Goal: Task Accomplishment & Management: Use online tool/utility

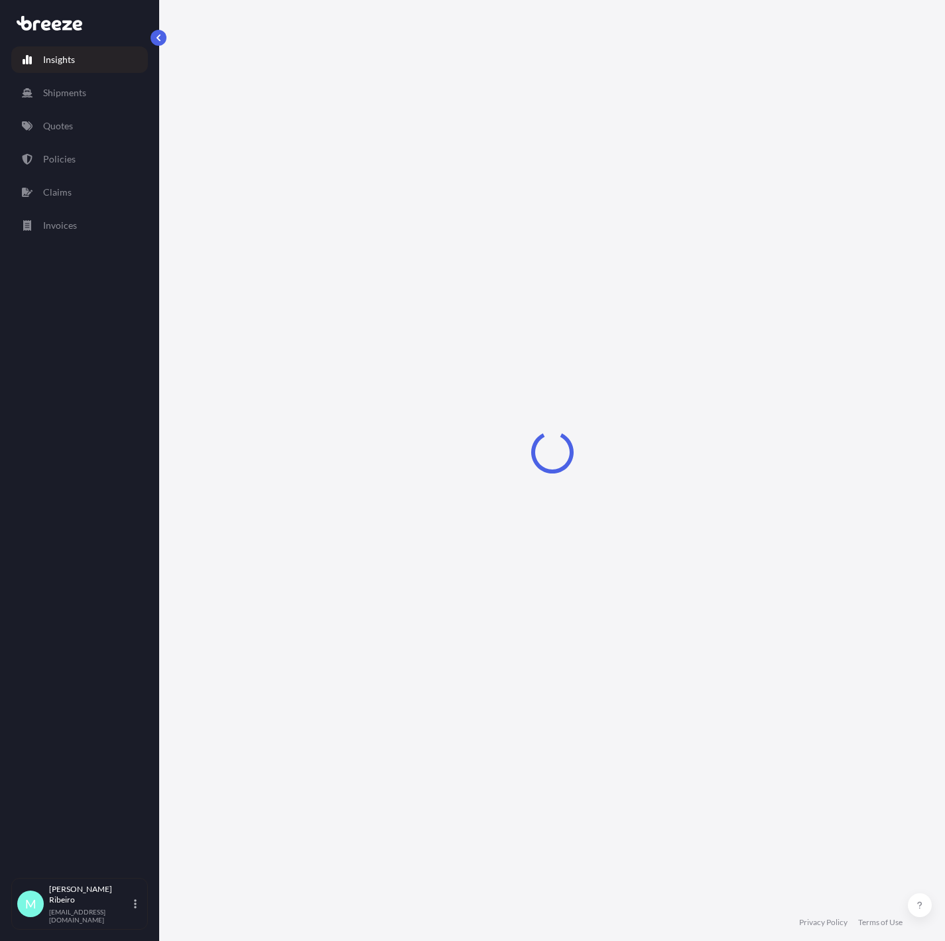
select select "2025"
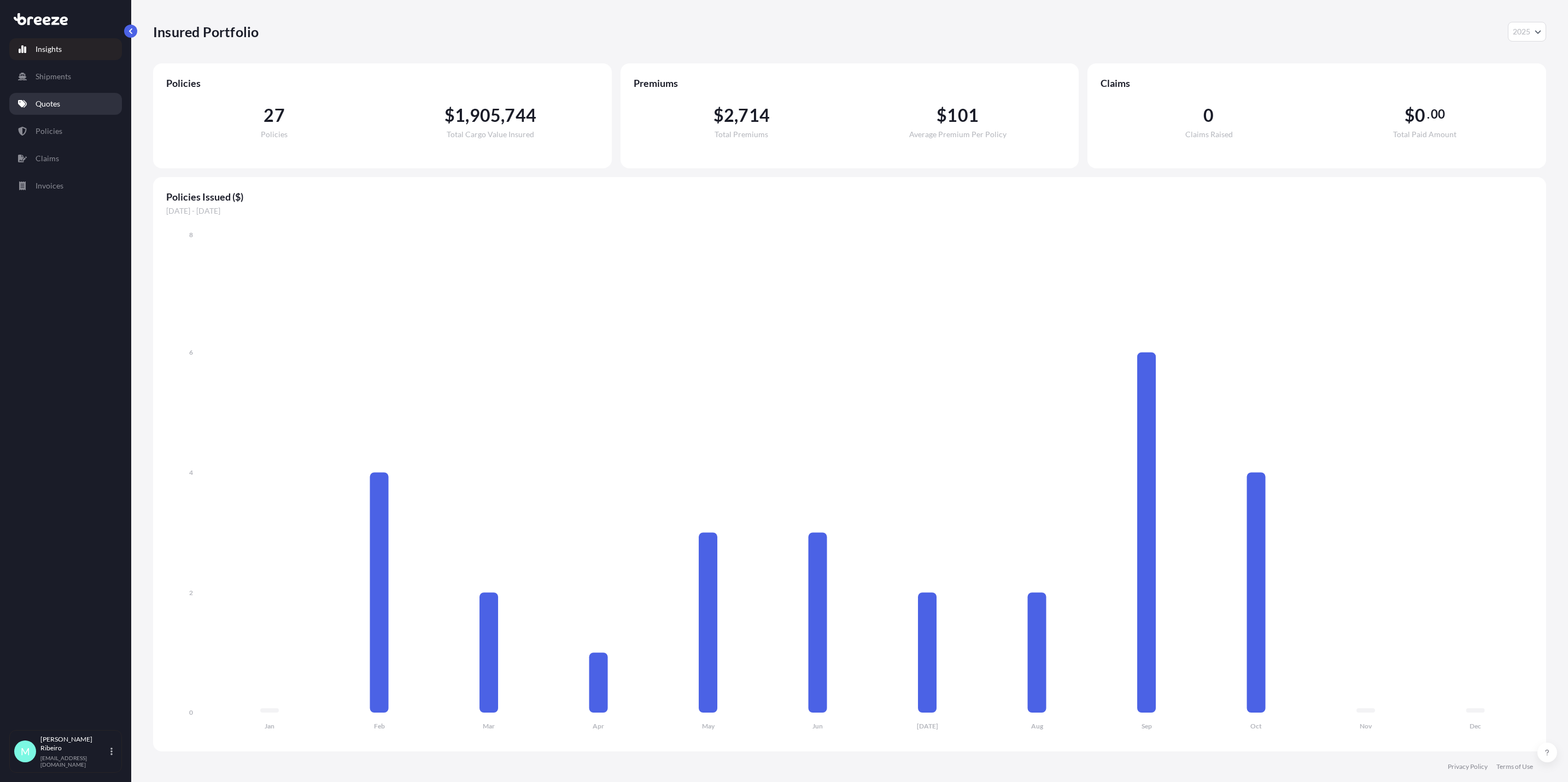
click at [56, 103] on p "Quotes" at bounding box center [48, 103] width 25 height 11
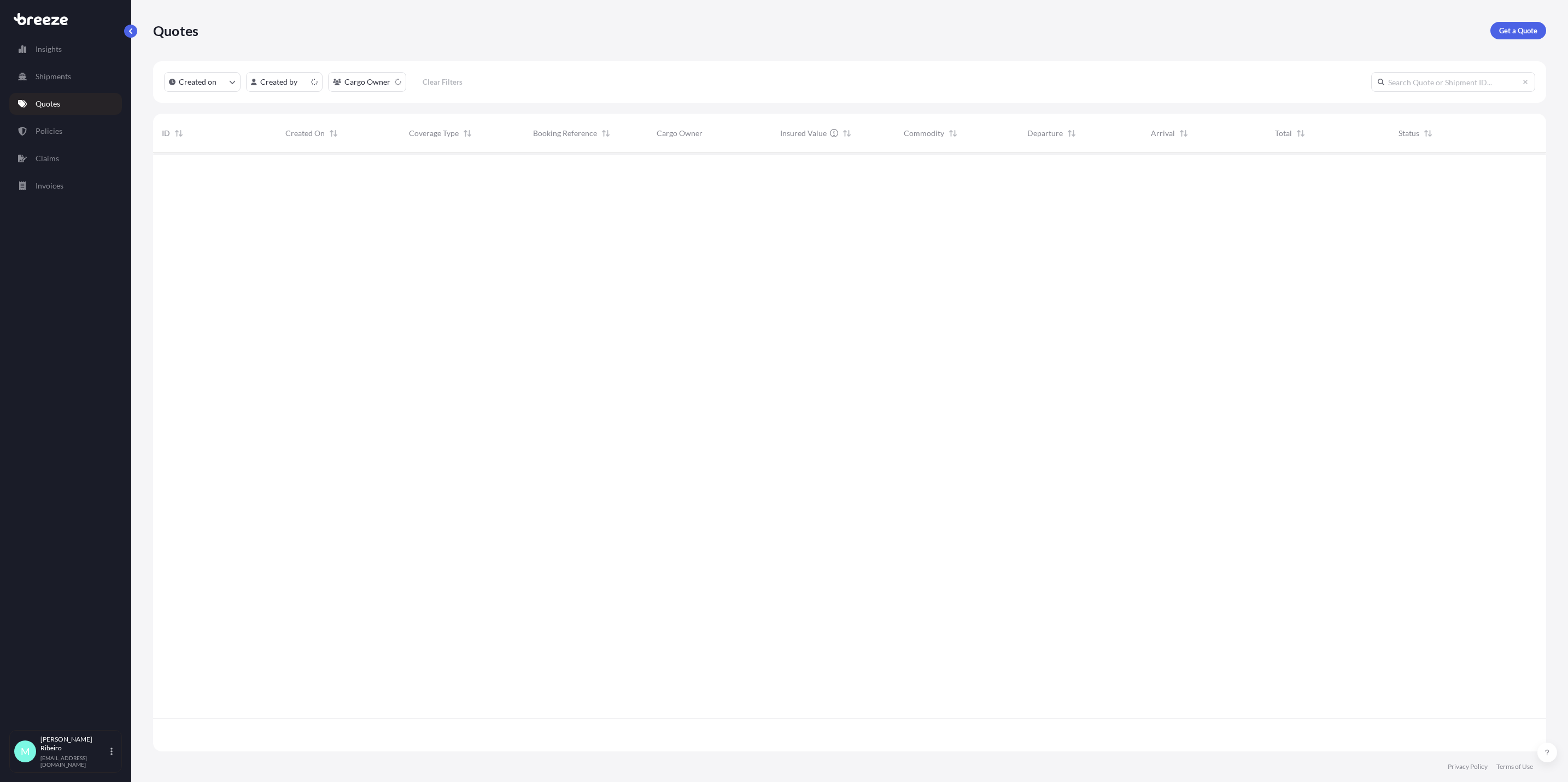
scroll to position [592, 1380]
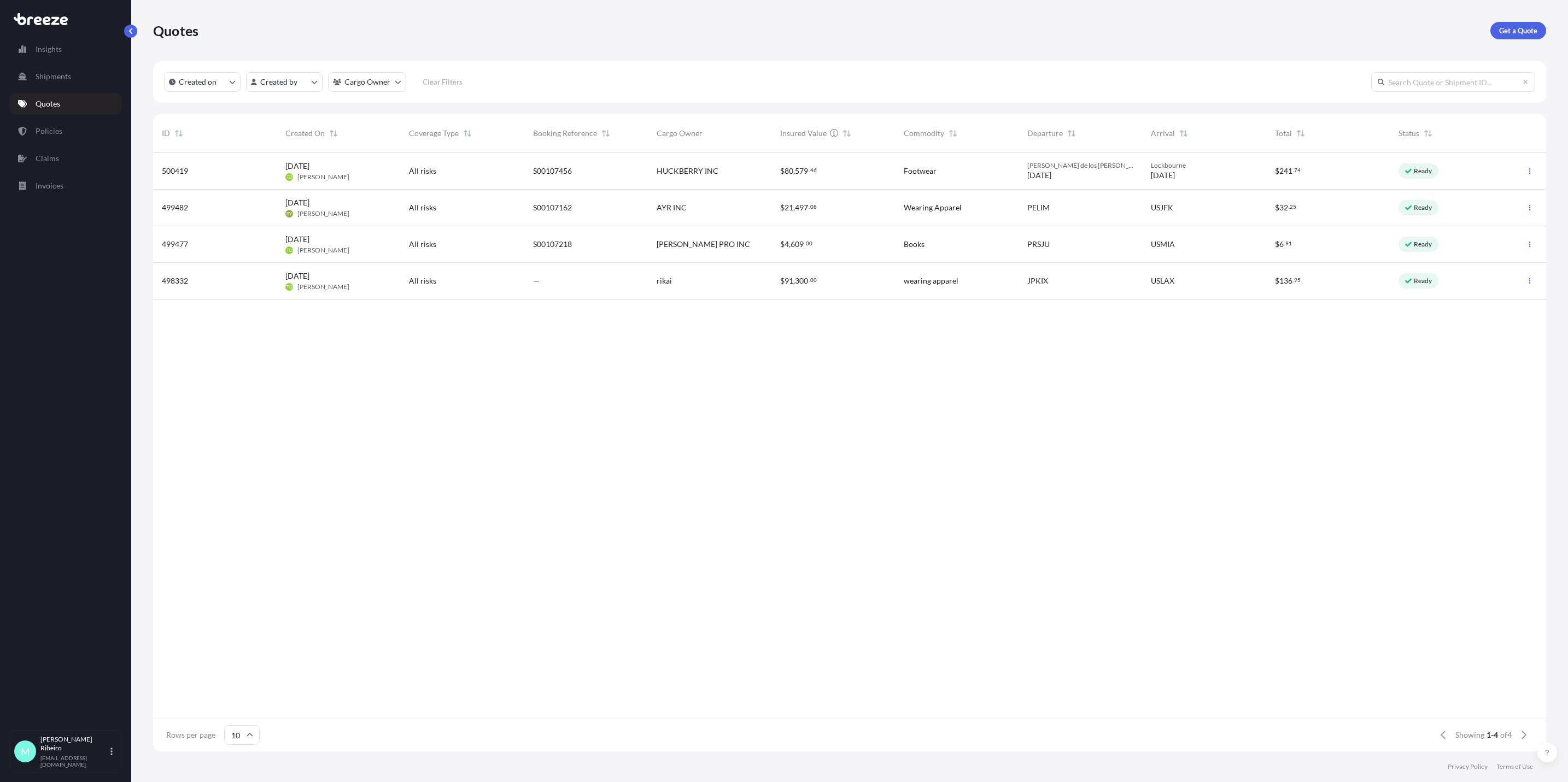
click at [778, 82] on input "text" at bounding box center [1453, 82] width 164 height 20
click at [607, 180] on div "S00107456" at bounding box center [586, 171] width 124 height 36
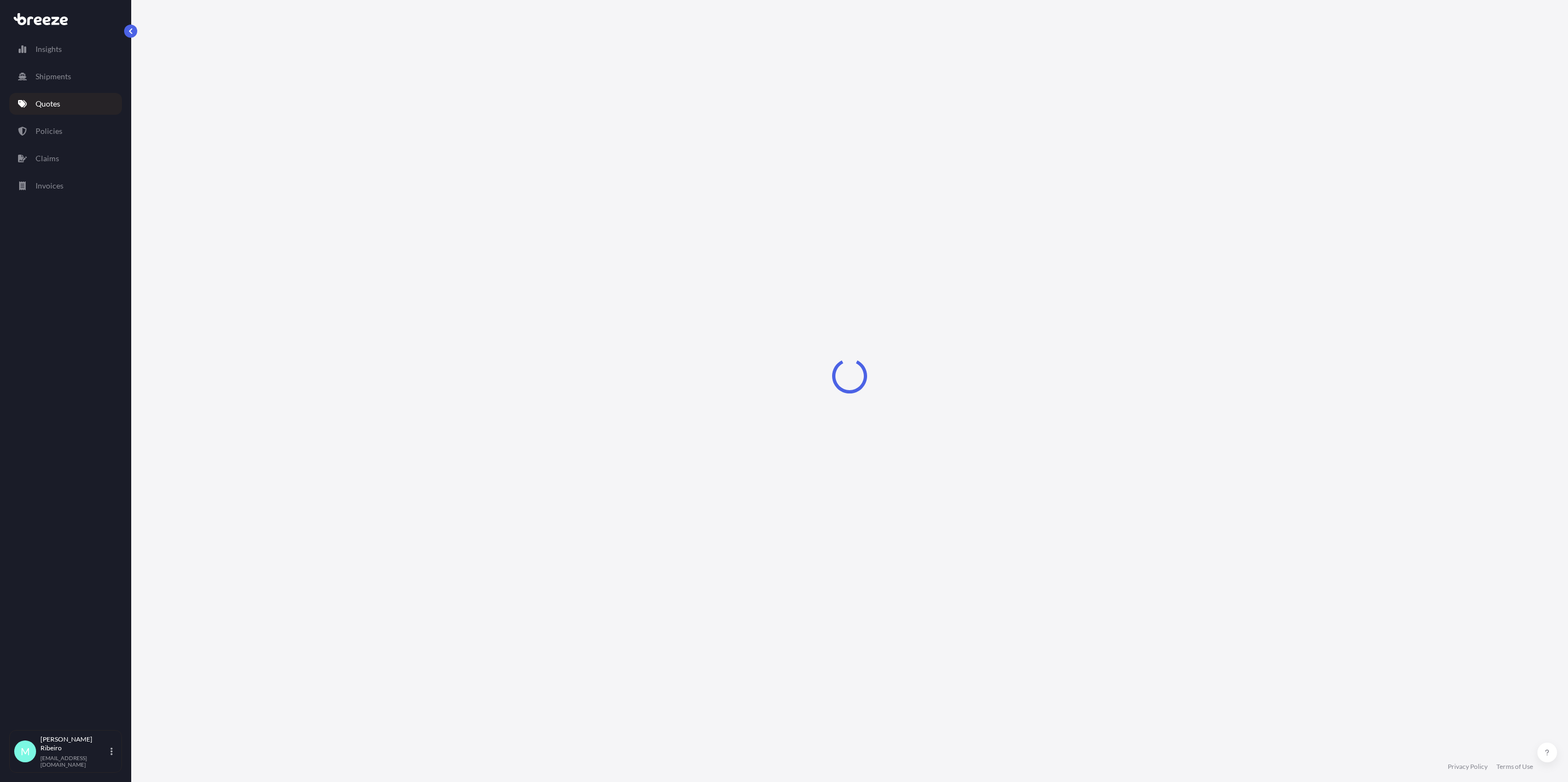
select select "Road"
select select "1"
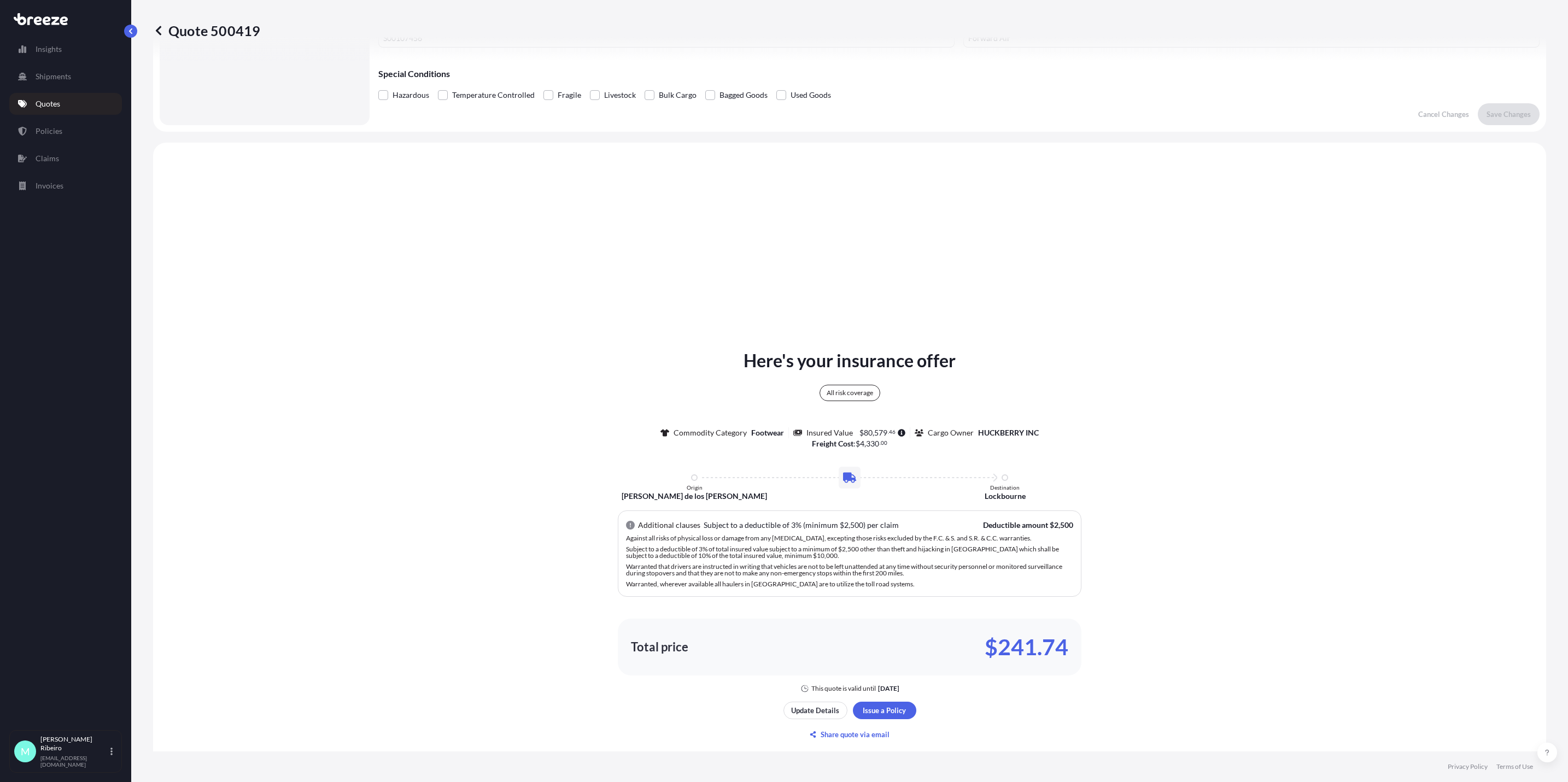
scroll to position [225, 0]
